Goal: Task Accomplishment & Management: Use online tool/utility

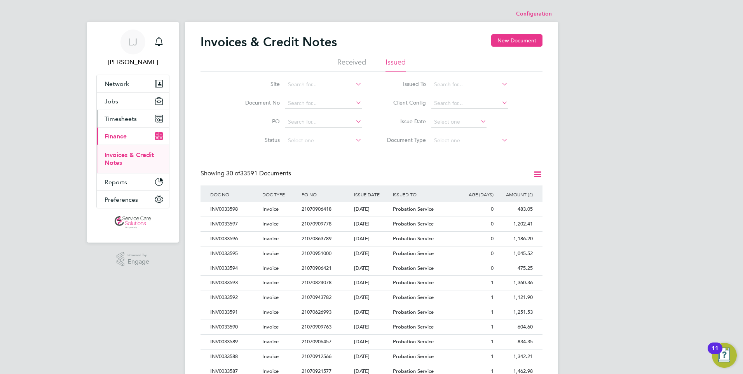
click at [125, 120] on span "Timesheets" at bounding box center [120, 118] width 32 height 7
click at [122, 137] on link "Timesheets" at bounding box center [120, 137] width 32 height 7
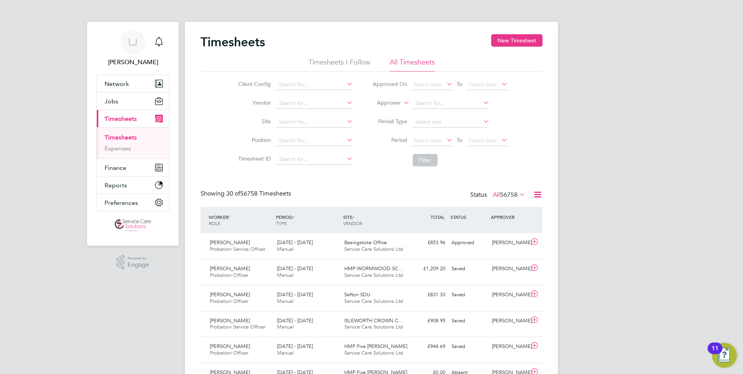
click at [517, 194] on icon at bounding box center [517, 194] width 0 height 11
click at [402, 103] on icon at bounding box center [402, 100] width 0 height 7
click at [378, 162] on li "Filter" at bounding box center [439, 160] width 155 height 20
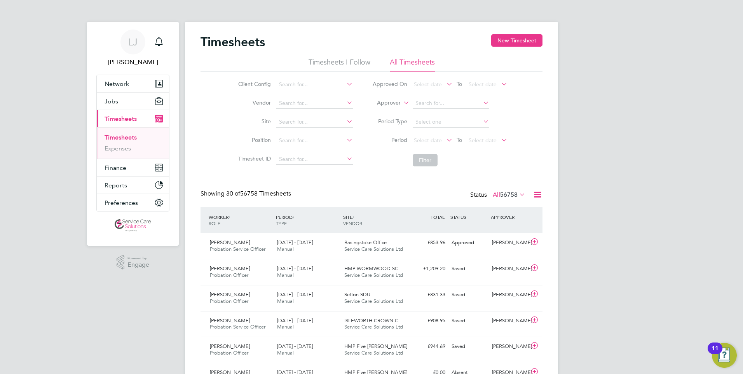
click at [345, 82] on icon at bounding box center [345, 83] width 0 height 11
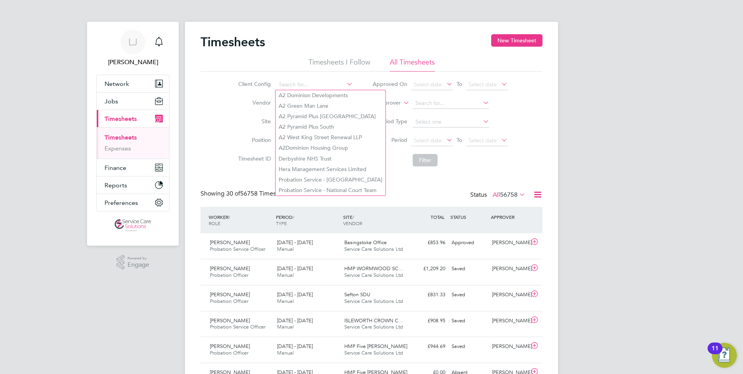
click at [345, 82] on icon at bounding box center [345, 83] width 0 height 11
click at [239, 105] on label "Vendor" at bounding box center [253, 102] width 35 height 7
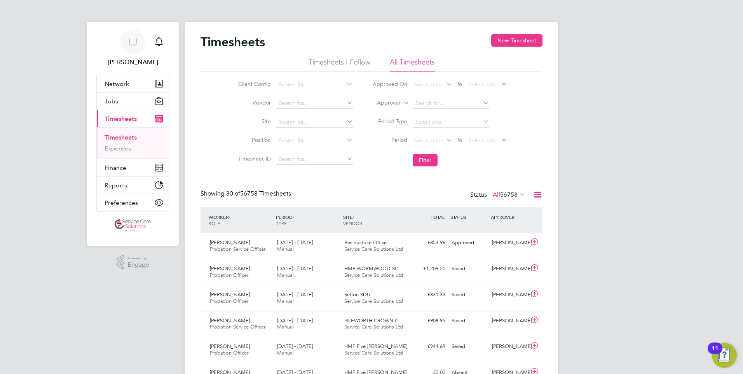
click at [535, 192] on icon at bounding box center [538, 195] width 10 height 10
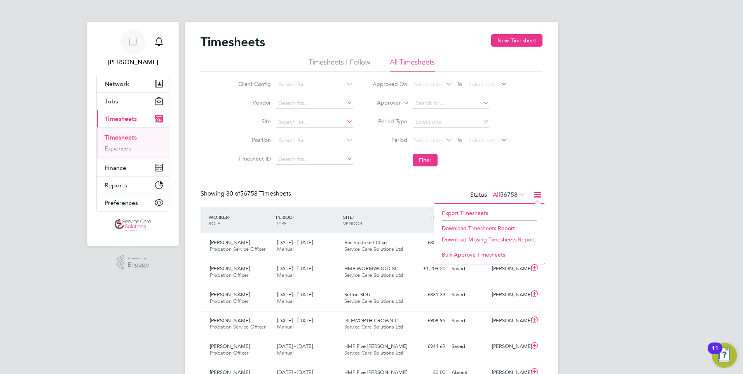
click at [517, 197] on icon at bounding box center [517, 194] width 0 height 11
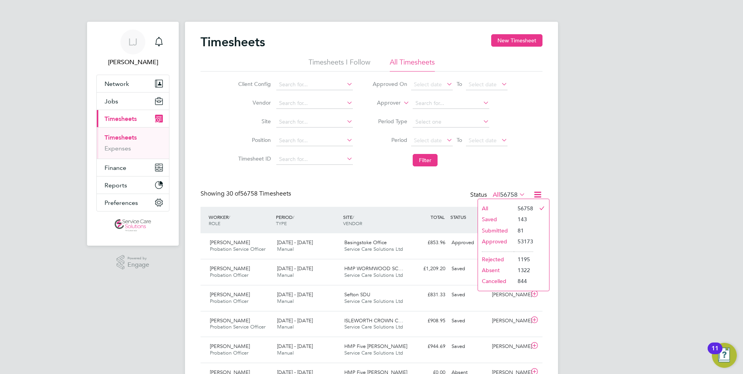
click at [445, 140] on icon at bounding box center [445, 139] width 0 height 11
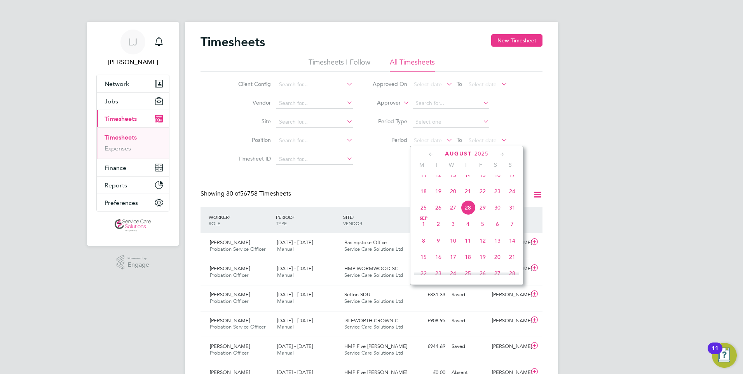
click at [437, 153] on div "[DATE]" at bounding box center [466, 153] width 105 height 7
click at [432, 153] on icon at bounding box center [430, 154] width 7 height 9
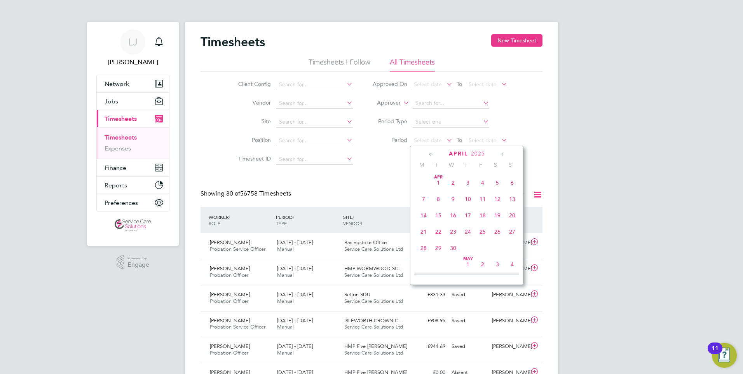
click at [432, 153] on icon at bounding box center [430, 154] width 7 height 9
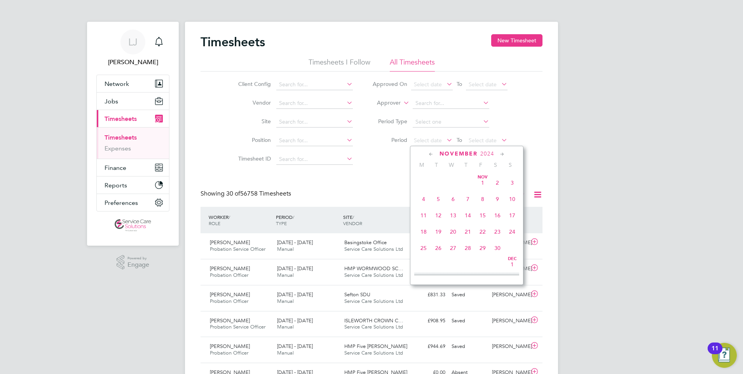
click at [432, 153] on icon at bounding box center [430, 154] width 7 height 9
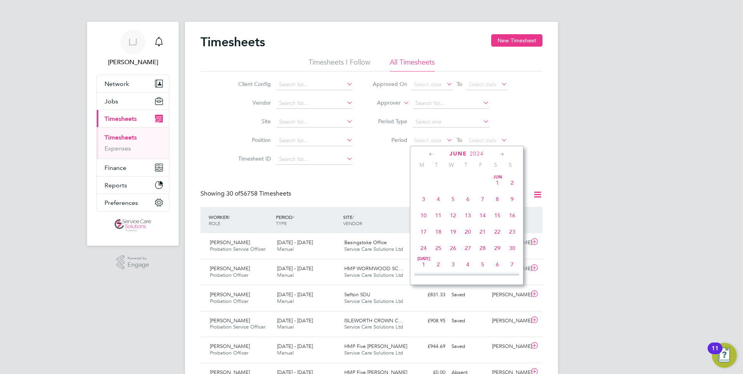
click at [432, 153] on icon at bounding box center [430, 154] width 7 height 9
click at [431, 153] on icon at bounding box center [430, 154] width 7 height 9
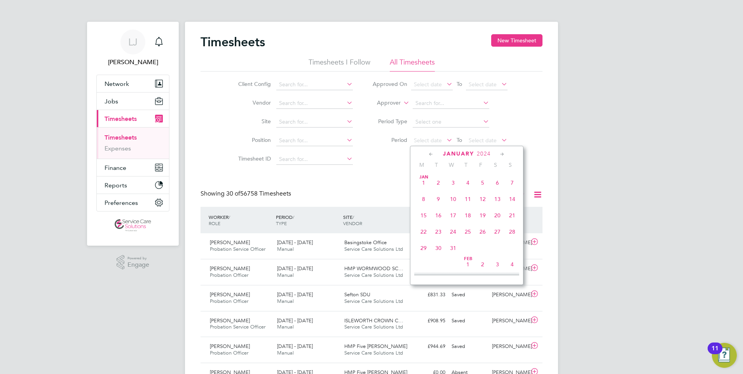
click at [431, 153] on icon at bounding box center [430, 154] width 7 height 9
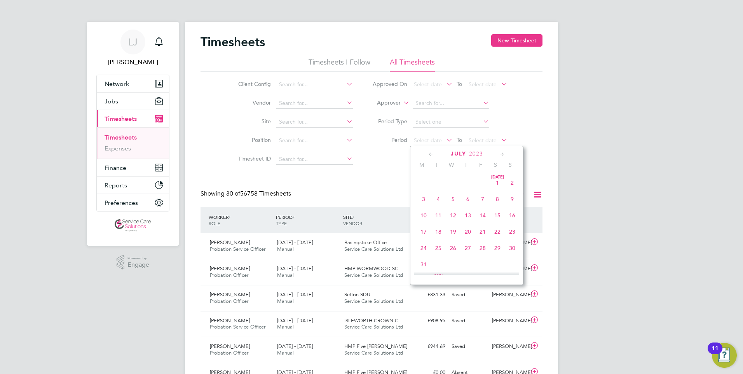
click at [431, 153] on icon at bounding box center [430, 154] width 7 height 9
click at [430, 153] on icon at bounding box center [430, 154] width 7 height 9
click at [497, 181] on span "[DATE]" at bounding box center [497, 182] width 15 height 15
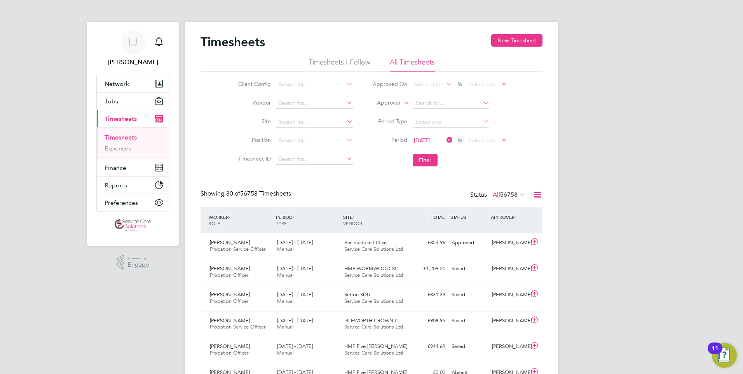
click at [499, 139] on icon at bounding box center [499, 139] width 0 height 11
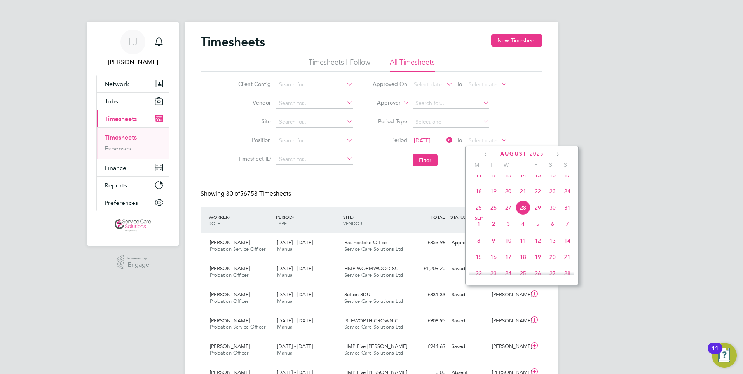
click at [488, 151] on icon at bounding box center [485, 154] width 7 height 9
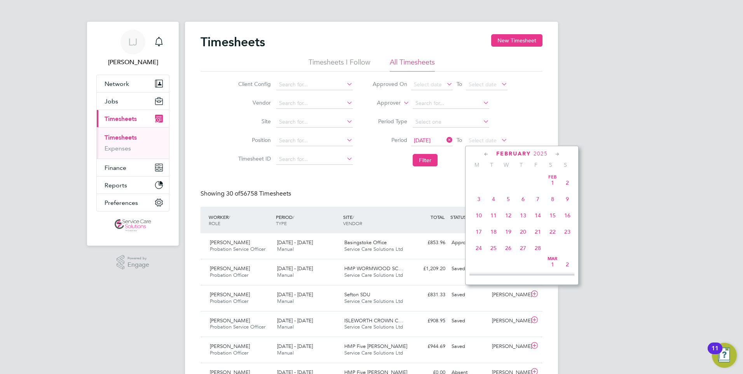
click at [488, 151] on icon at bounding box center [485, 154] width 7 height 9
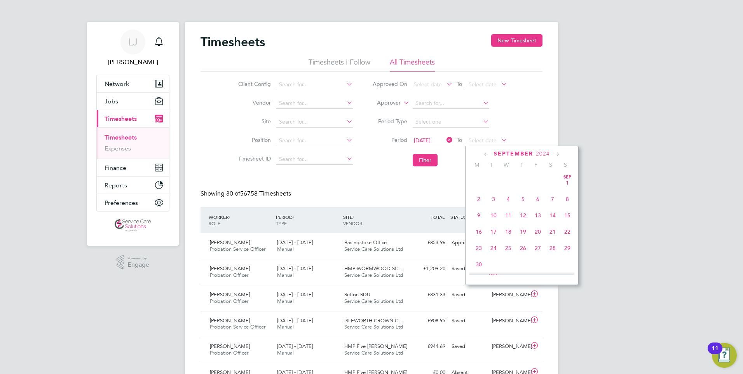
click at [488, 151] on icon at bounding box center [485, 154] width 7 height 9
click at [486, 153] on icon at bounding box center [485, 154] width 7 height 9
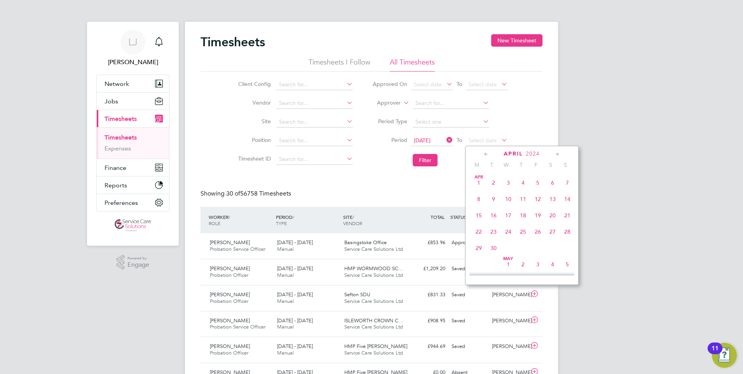
click at [486, 153] on icon at bounding box center [485, 154] width 7 height 9
click at [486, 152] on icon at bounding box center [485, 154] width 7 height 9
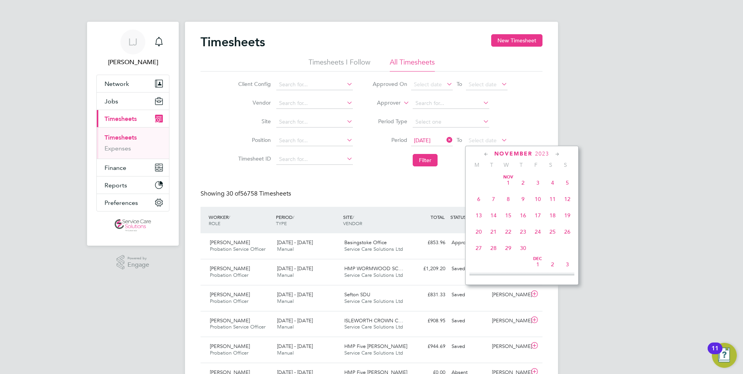
click at [486, 151] on icon at bounding box center [485, 154] width 7 height 9
click at [555, 154] on icon at bounding box center [556, 154] width 7 height 9
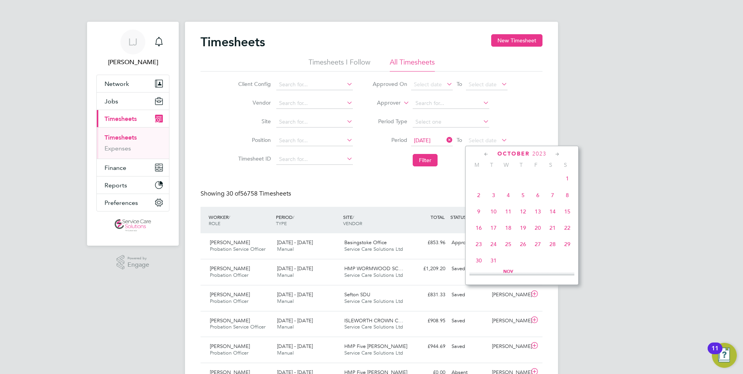
click at [555, 154] on icon at bounding box center [556, 154] width 7 height 9
click at [479, 197] on span "6" at bounding box center [478, 192] width 15 height 15
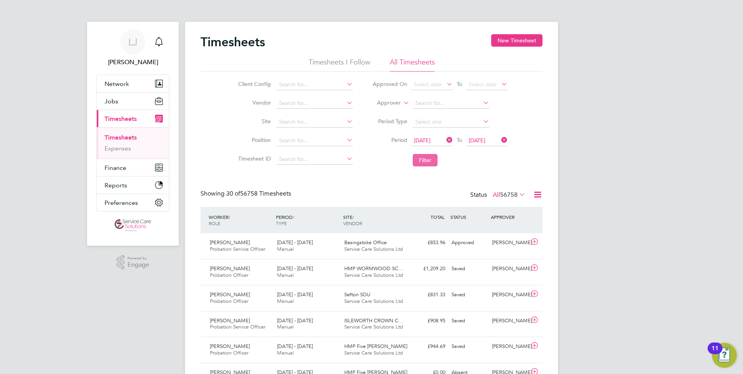
click at [426, 160] on button "Filter" at bounding box center [424, 160] width 25 height 12
click at [538, 195] on icon at bounding box center [538, 195] width 10 height 10
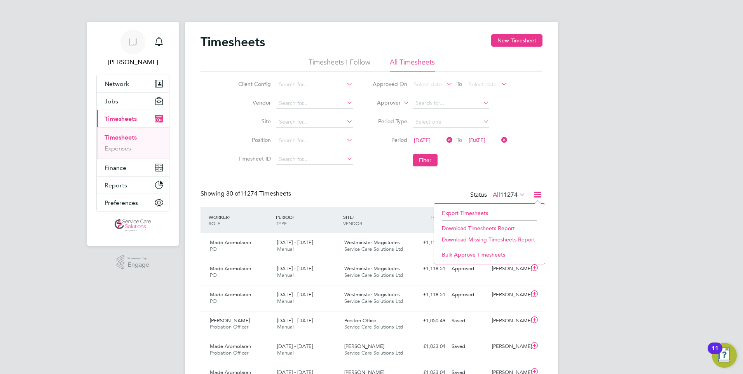
click at [455, 227] on li "Download Timesheets Report" at bounding box center [489, 228] width 103 height 11
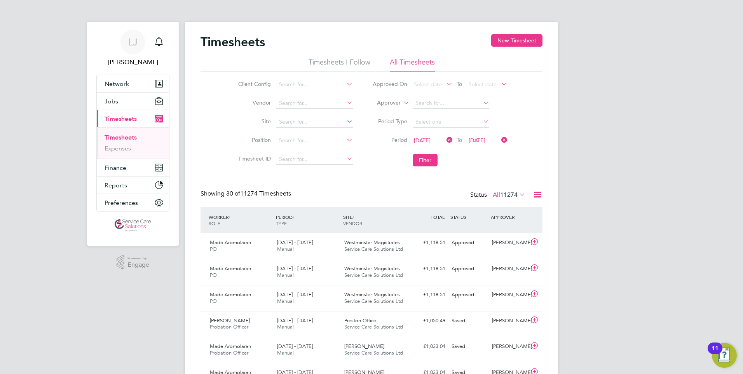
click at [541, 132] on div "Client Config Vendor Site Position Timesheet ID Approved On Select date To Sele…" at bounding box center [371, 120] width 342 height 99
click at [445, 139] on icon at bounding box center [445, 139] width 0 height 11
click at [499, 141] on icon at bounding box center [499, 139] width 0 height 11
click at [445, 140] on icon at bounding box center [445, 139] width 0 height 11
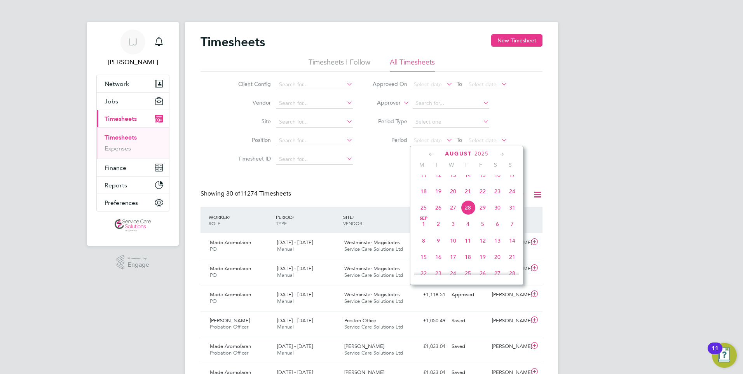
click at [503, 153] on icon at bounding box center [501, 154] width 7 height 9
click at [429, 153] on icon at bounding box center [430, 154] width 7 height 9
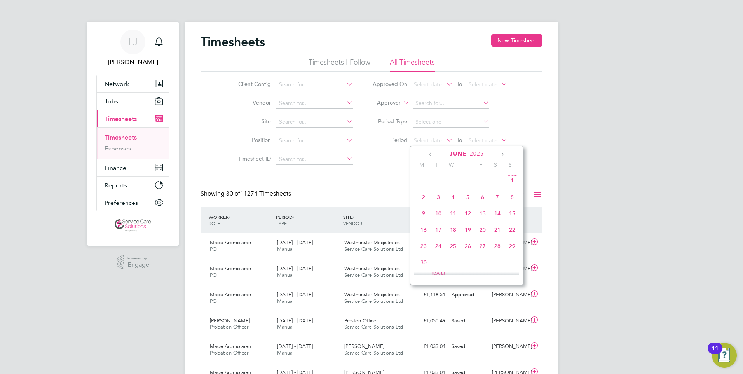
click at [429, 153] on icon at bounding box center [430, 154] width 7 height 9
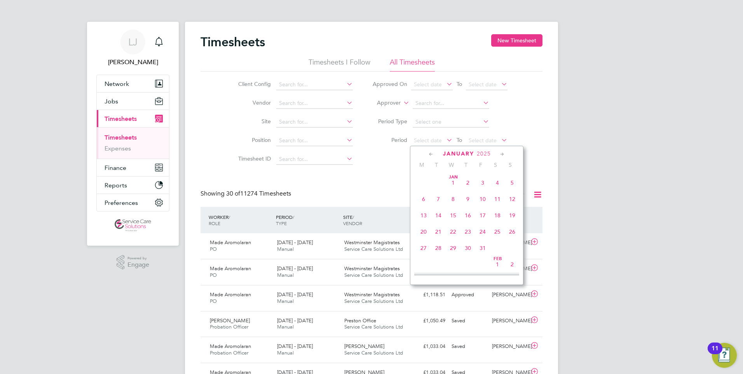
click at [429, 153] on icon at bounding box center [430, 154] width 7 height 9
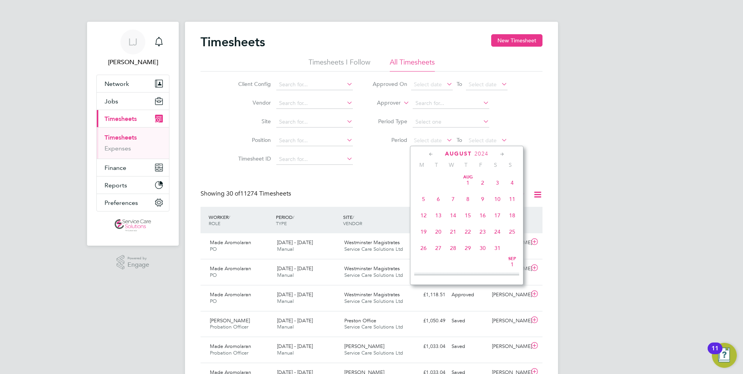
click at [429, 153] on icon at bounding box center [430, 154] width 7 height 9
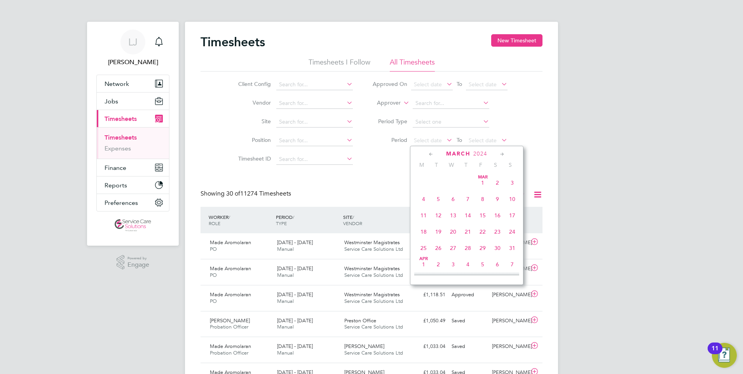
click at [483, 181] on span "[DATE]" at bounding box center [482, 182] width 15 height 15
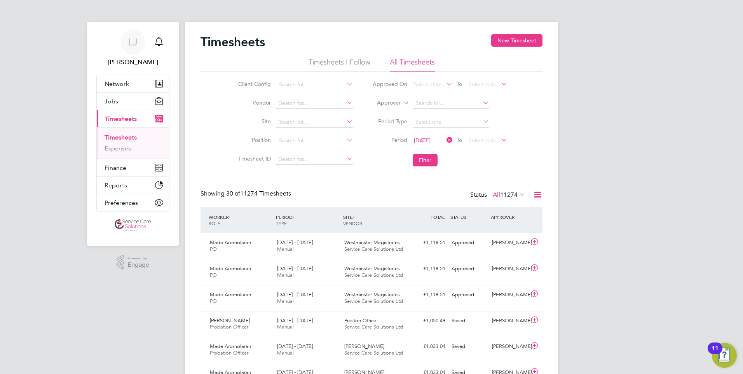
click at [499, 142] on icon at bounding box center [499, 139] width 0 height 11
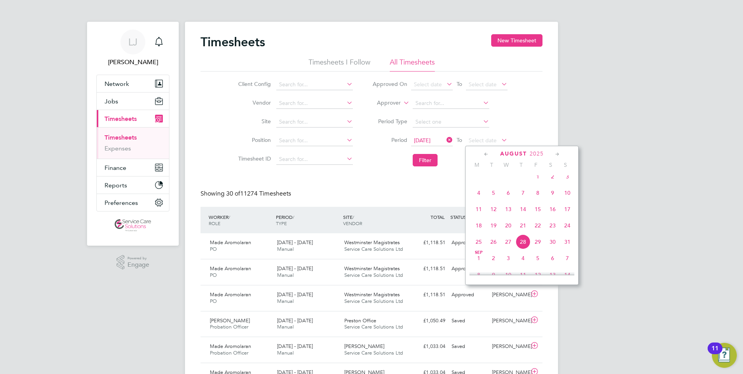
scroll to position [303, 0]
click at [485, 153] on icon at bounding box center [485, 154] width 7 height 9
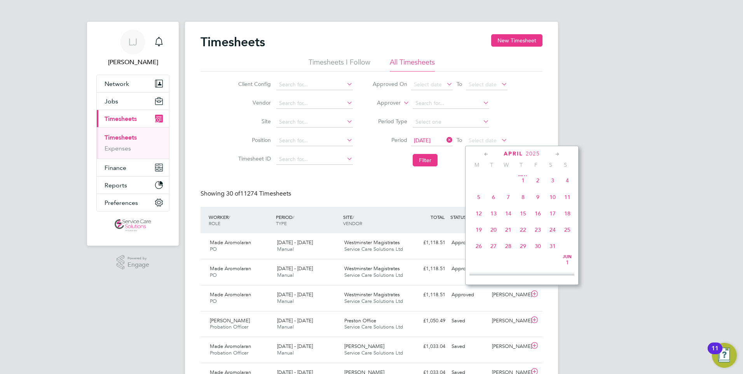
scroll to position [0, 0]
click at [485, 153] on icon at bounding box center [485, 154] width 7 height 9
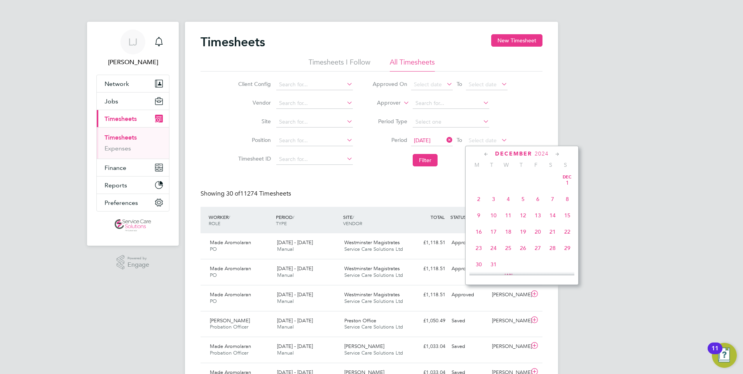
click at [485, 153] on icon at bounding box center [485, 154] width 7 height 9
click at [479, 197] on span "7" at bounding box center [478, 198] width 15 height 15
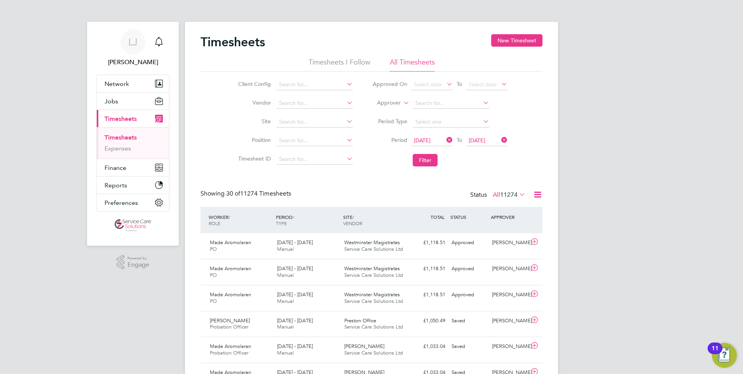
click at [485, 139] on span "[DATE]" at bounding box center [476, 140] width 17 height 7
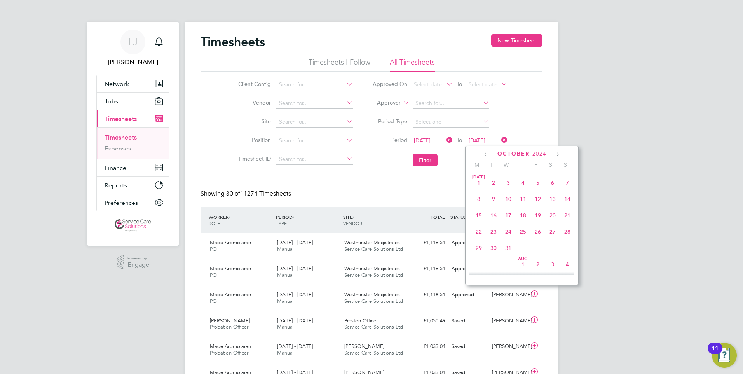
scroll to position [252, 0]
click at [477, 247] on span "21" at bounding box center [478, 241] width 15 height 15
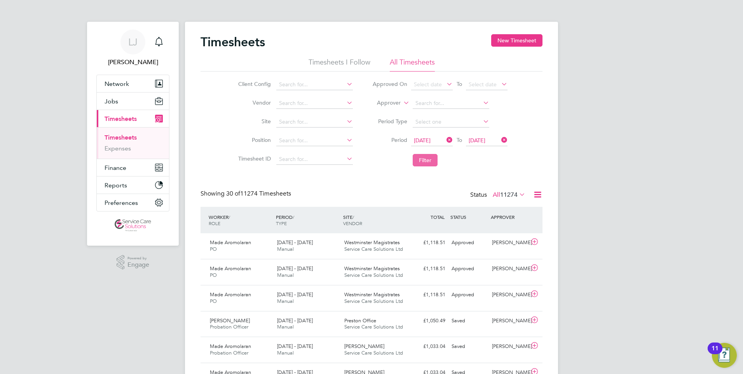
click at [425, 160] on button "Filter" at bounding box center [424, 160] width 25 height 12
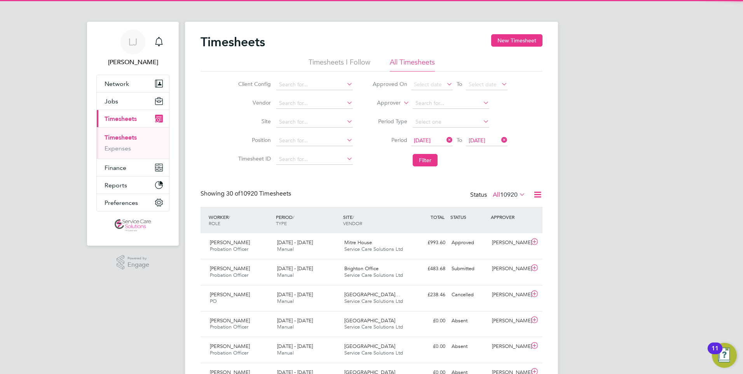
scroll to position [20, 68]
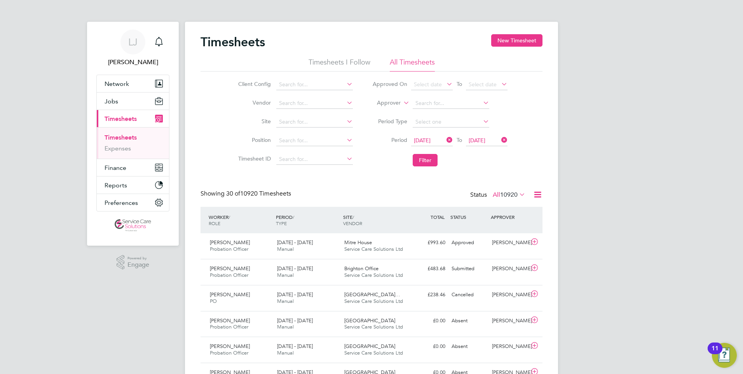
click at [538, 194] on icon at bounding box center [538, 195] width 10 height 10
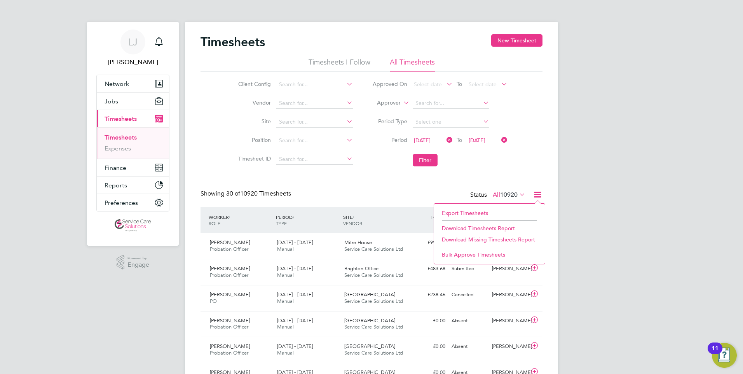
click at [479, 226] on li "Download Timesheets Report" at bounding box center [489, 228] width 103 height 11
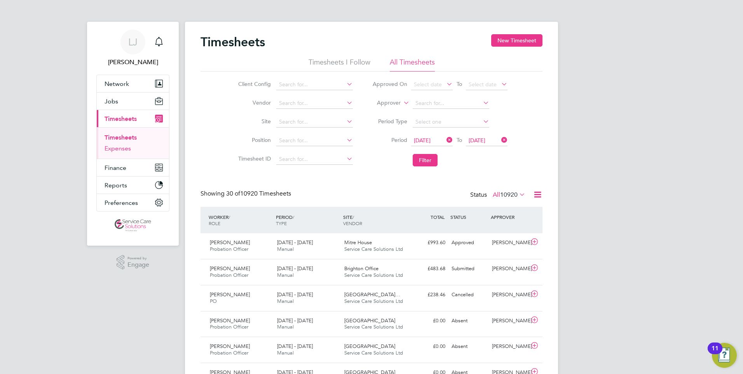
click at [117, 150] on link "Expenses" at bounding box center [117, 147] width 26 height 7
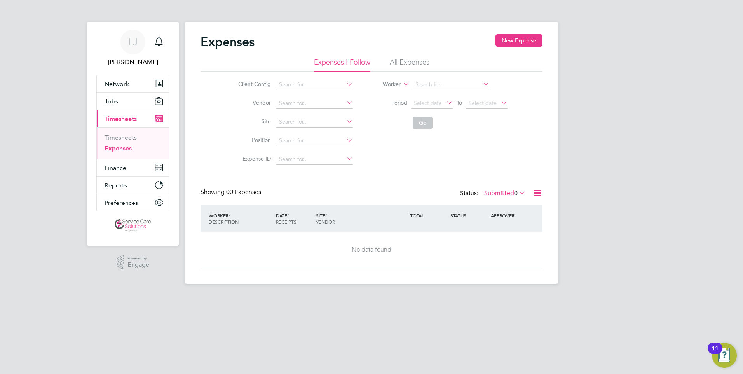
click at [409, 63] on li "All Expenses" at bounding box center [410, 64] width 40 height 14
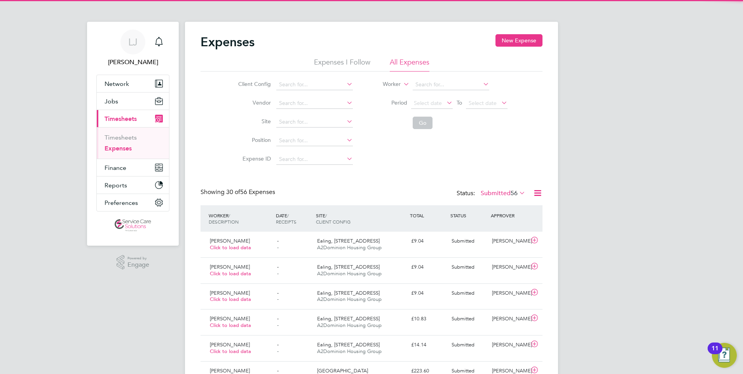
scroll to position [20, 68]
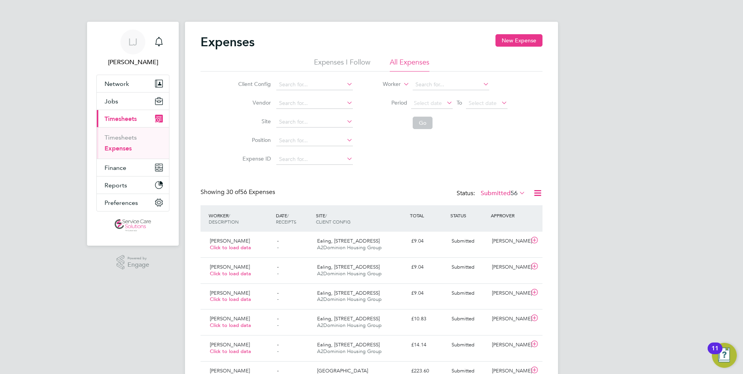
click at [517, 193] on icon at bounding box center [517, 192] width 0 height 11
click at [521, 205] on li "2882" at bounding box center [519, 206] width 16 height 11
click at [517, 194] on icon at bounding box center [517, 192] width 0 height 11
click at [486, 203] on li "All" at bounding box center [493, 206] width 36 height 11
click at [481, 86] on icon at bounding box center [481, 83] width 0 height 11
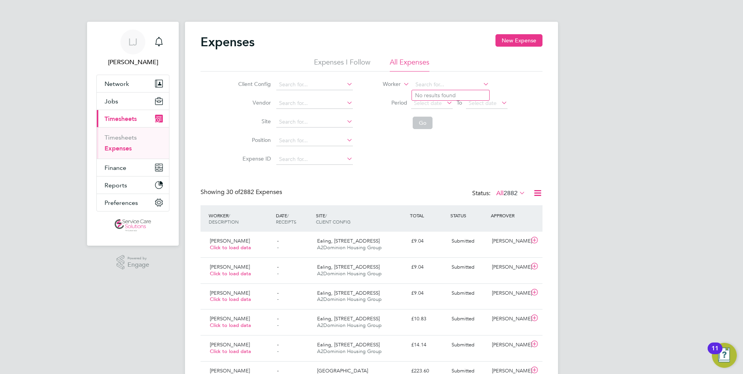
drag, startPoint x: 530, startPoint y: 126, endPoint x: 518, endPoint y: 138, distance: 17.0
click at [530, 125] on div "Client Config Vendor Site Position Expense ID Worker Period Select date To Sele…" at bounding box center [371, 119] width 342 height 97
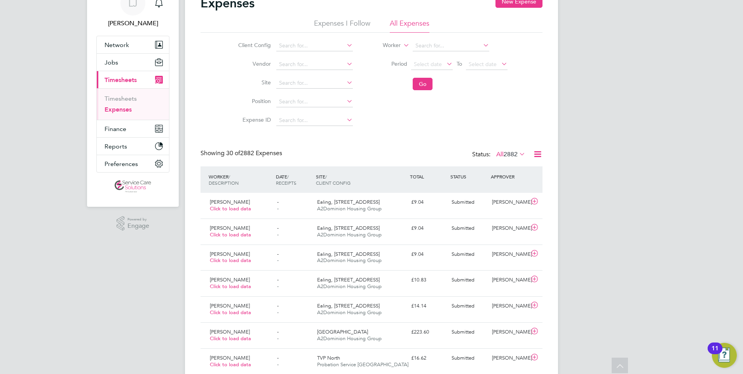
click at [538, 154] on icon at bounding box center [538, 154] width 10 height 10
click at [493, 172] on li "Download Expenses Report" at bounding box center [502, 172] width 78 height 11
click at [121, 97] on link "Timesheets" at bounding box center [120, 98] width 32 height 7
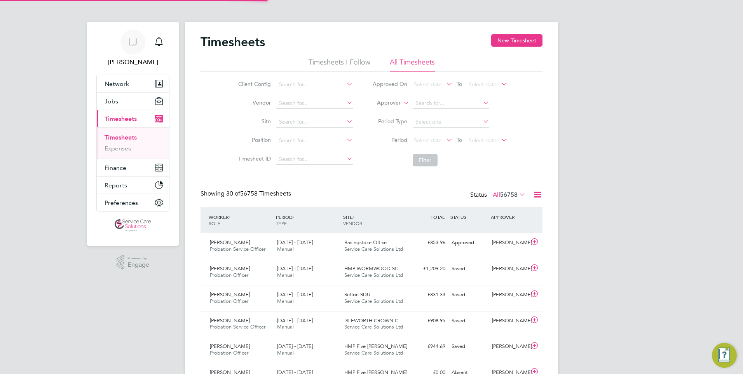
scroll to position [20, 68]
click at [538, 195] on icon at bounding box center [538, 195] width 10 height 10
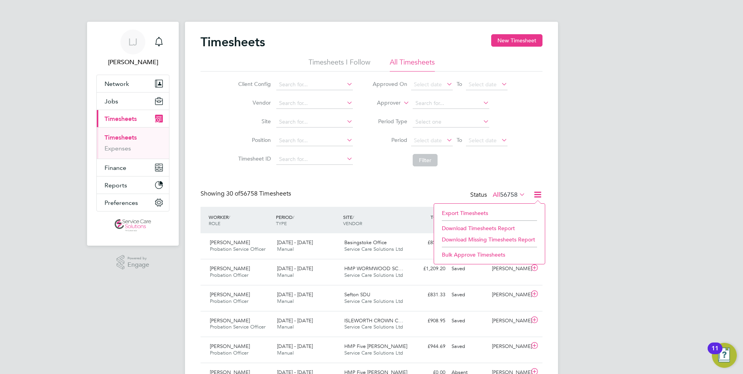
click at [536, 165] on div "Client Config Vendor Site Position Timesheet ID Approved On Select date To Sele…" at bounding box center [371, 120] width 342 height 99
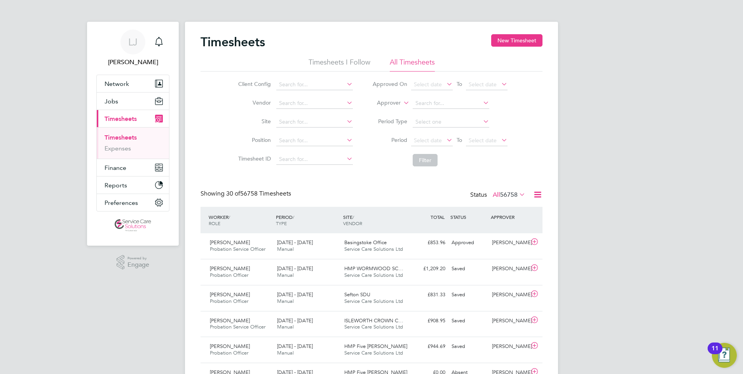
click at [445, 142] on icon at bounding box center [445, 139] width 0 height 11
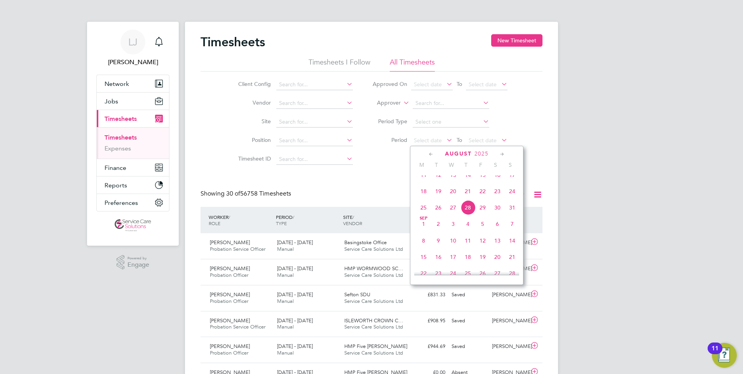
click at [432, 154] on icon at bounding box center [430, 154] width 7 height 9
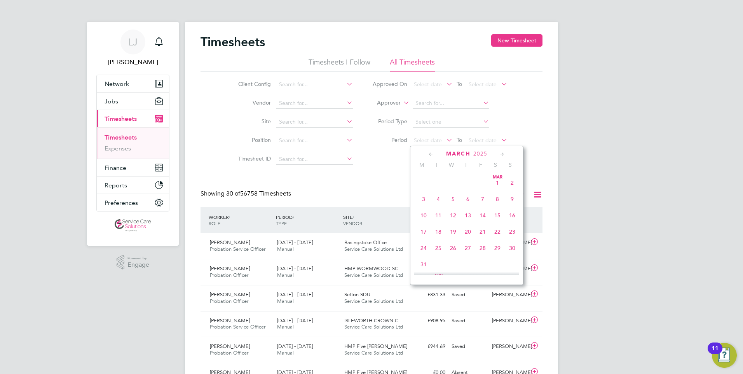
click at [432, 154] on icon at bounding box center [430, 154] width 7 height 9
click at [423, 233] on span "16" at bounding box center [423, 231] width 15 height 15
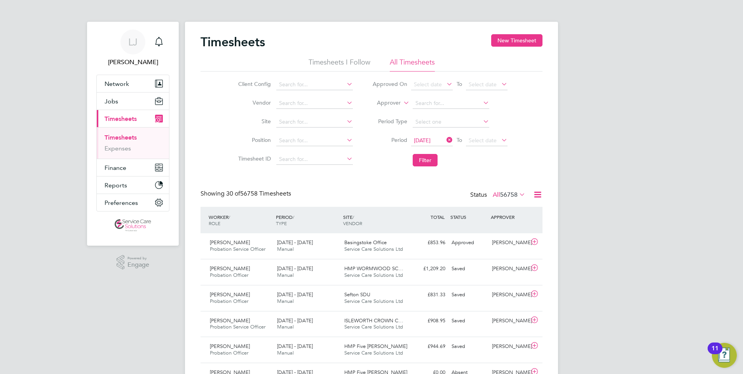
click at [499, 140] on icon at bounding box center [499, 139] width 0 height 11
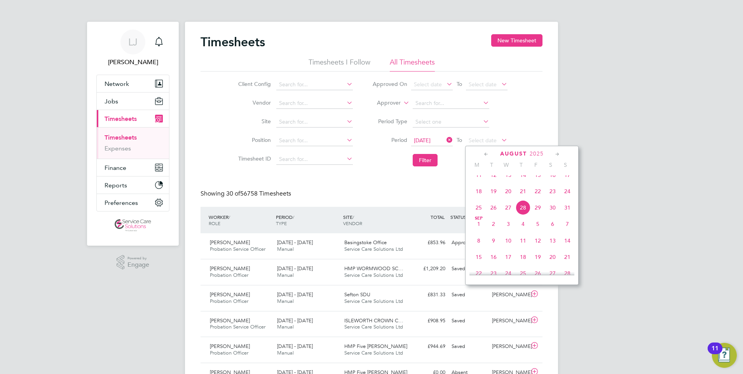
click at [523, 214] on span "28" at bounding box center [522, 207] width 15 height 15
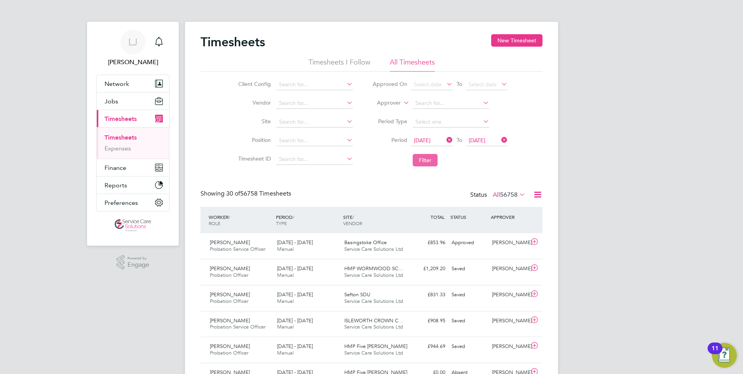
click at [421, 161] on button "Filter" at bounding box center [424, 160] width 25 height 12
click at [538, 193] on icon at bounding box center [538, 195] width 10 height 10
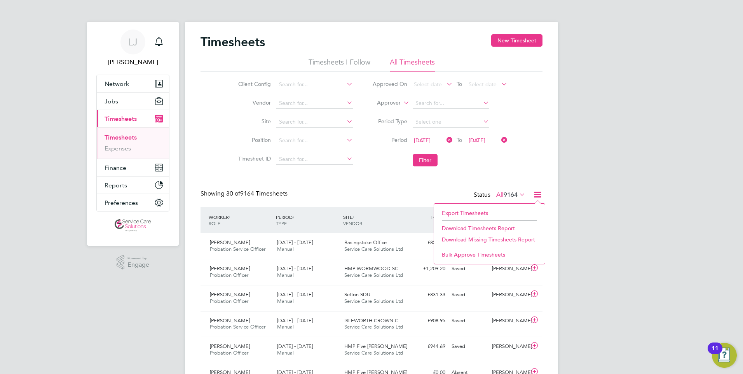
click at [481, 226] on li "Download Timesheets Report" at bounding box center [489, 228] width 103 height 11
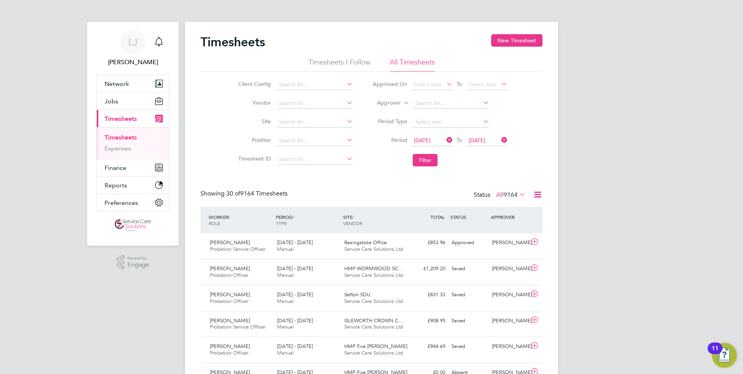
click at [423, 38] on div "Timesheets New Timesheet" at bounding box center [371, 45] width 342 height 23
click at [402, 101] on icon at bounding box center [402, 100] width 0 height 7
click at [379, 111] on li "Worker" at bounding box center [381, 112] width 38 height 10
click at [430, 103] on input at bounding box center [450, 103] width 77 height 11
click at [447, 111] on b "[PERSON_NAME]" at bounding box center [459, 114] width 45 height 7
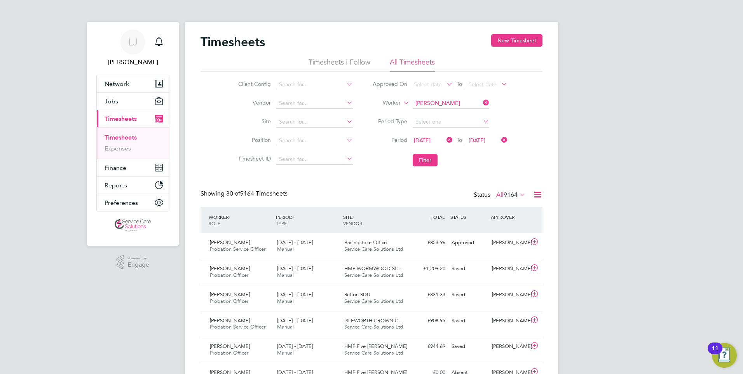
type input "[PERSON_NAME]"
click at [445, 139] on icon at bounding box center [445, 139] width 0 height 11
click at [499, 140] on icon at bounding box center [499, 139] width 0 height 11
click at [427, 160] on button "Filter" at bounding box center [424, 160] width 25 height 12
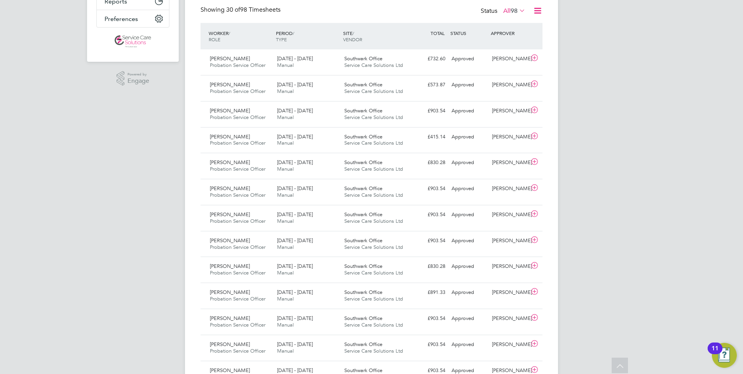
scroll to position [0, 0]
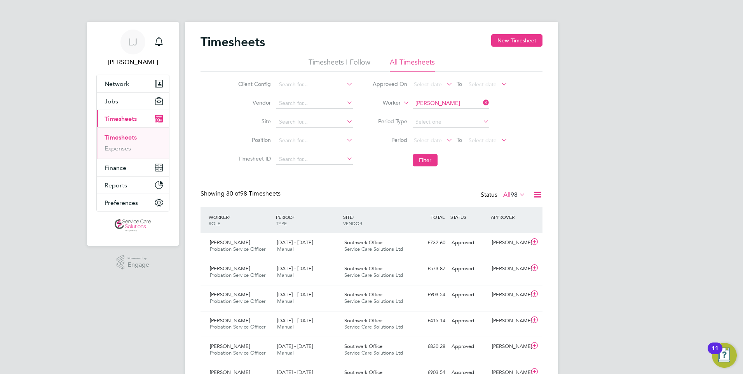
click at [481, 101] on icon at bounding box center [481, 102] width 0 height 11
click at [445, 140] on icon at bounding box center [445, 139] width 0 height 11
